Goal: Information Seeking & Learning: Learn about a topic

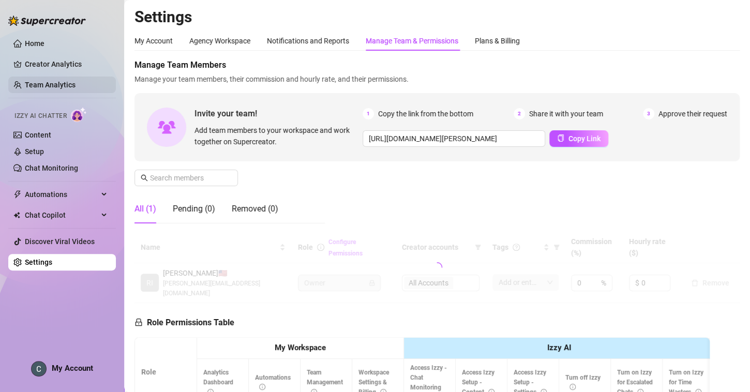
click at [72, 83] on link "Team Analytics" at bounding box center [50, 85] width 51 height 8
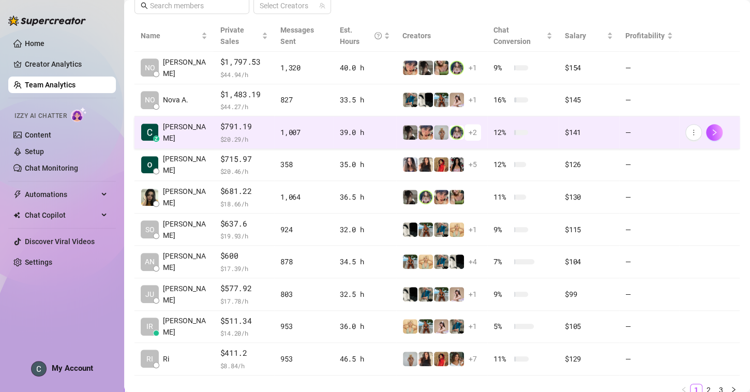
scroll to position [227, 0]
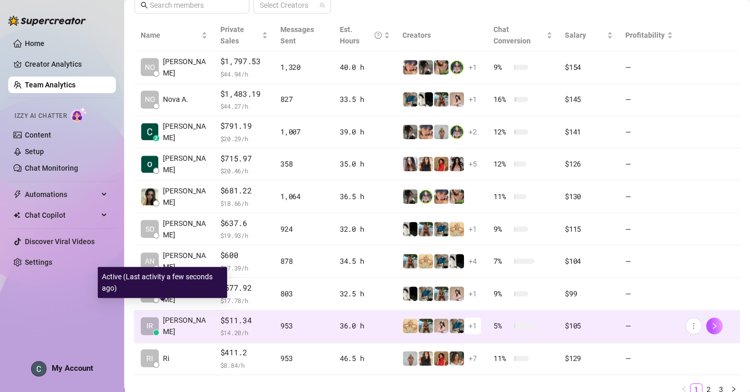
click at [147, 320] on span "IR" at bounding box center [149, 325] width 7 height 11
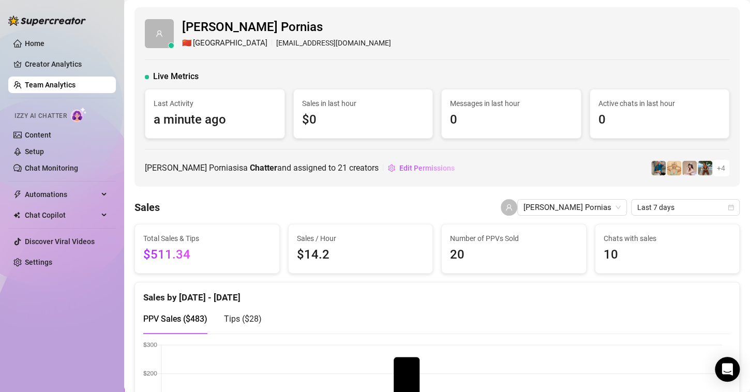
click at [46, 85] on link "Team Analytics" at bounding box center [50, 85] width 51 height 8
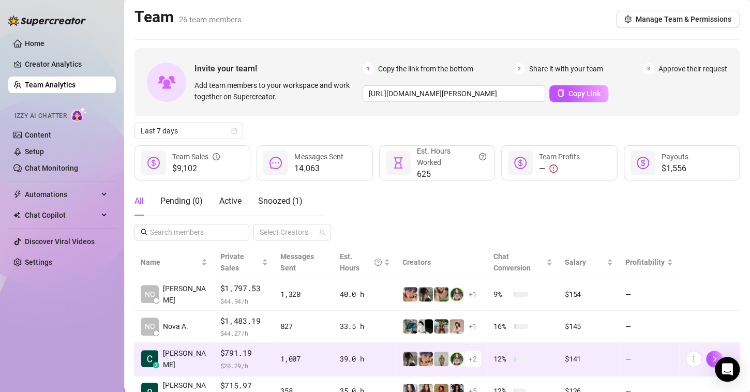
click at [176, 351] on span "[PERSON_NAME]" at bounding box center [185, 359] width 44 height 23
